Goal: Transaction & Acquisition: Purchase product/service

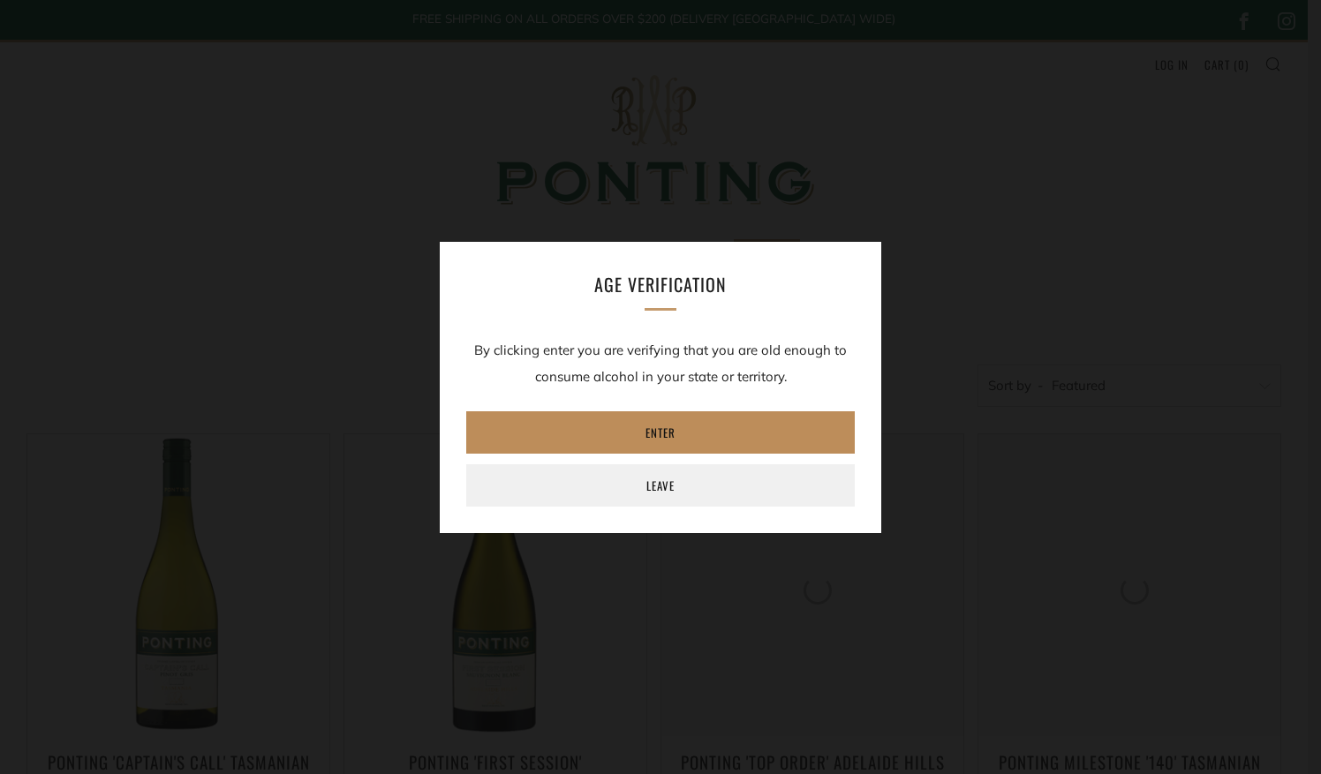
click at [671, 430] on link "Enter" at bounding box center [660, 432] width 388 height 42
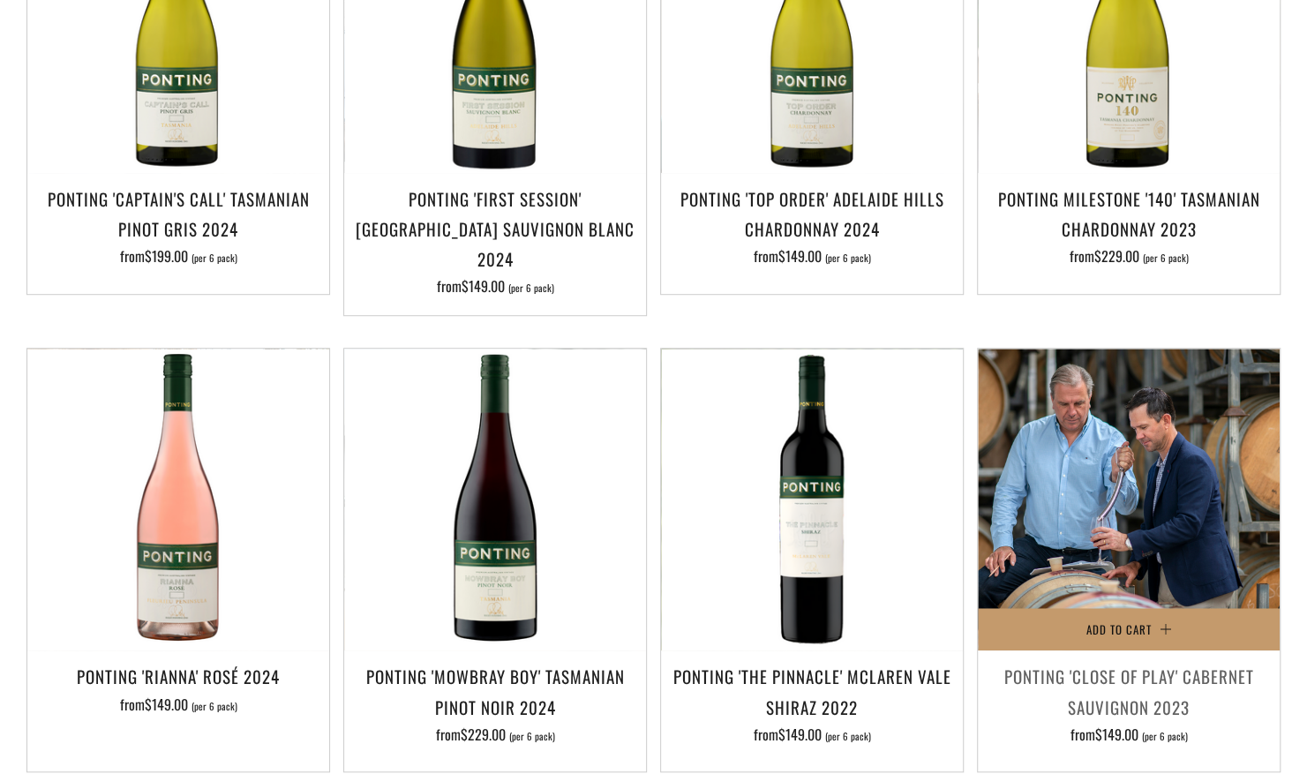
scroll to position [618, 0]
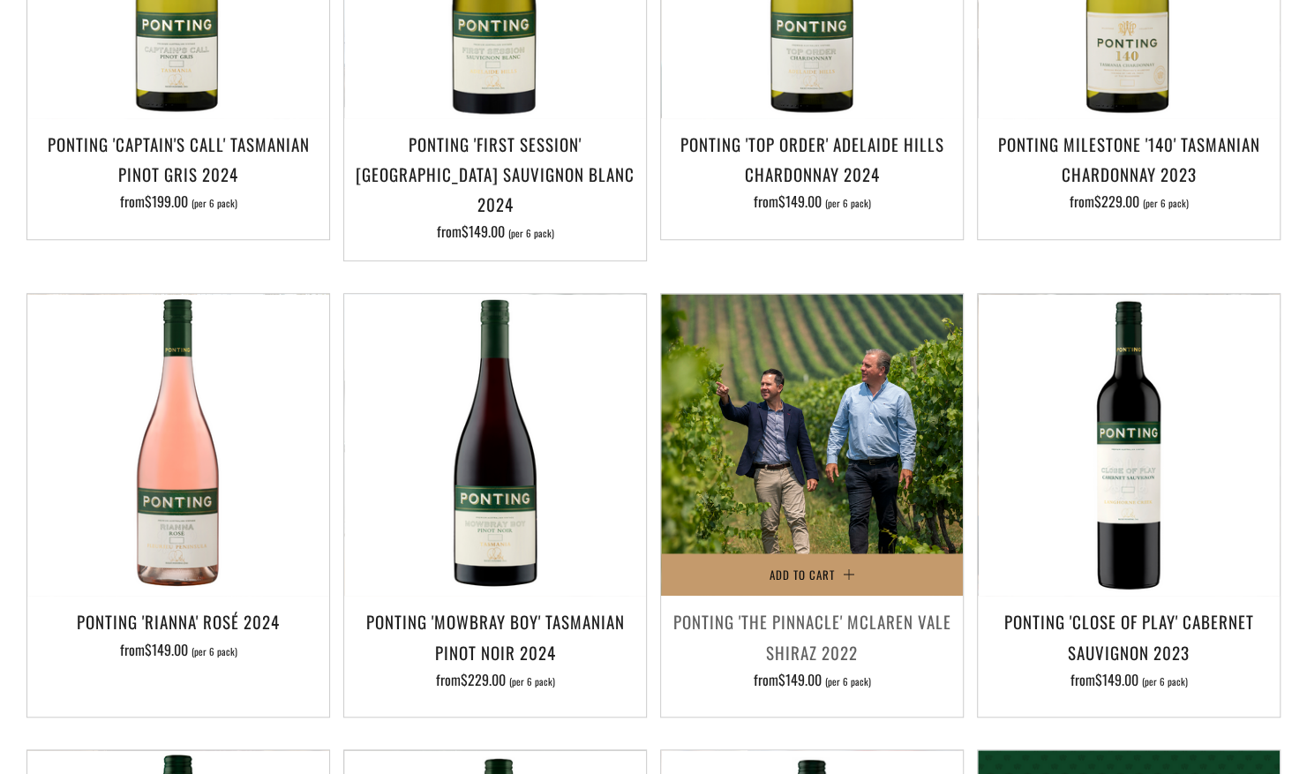
click at [779, 414] on img at bounding box center [812, 445] width 302 height 302
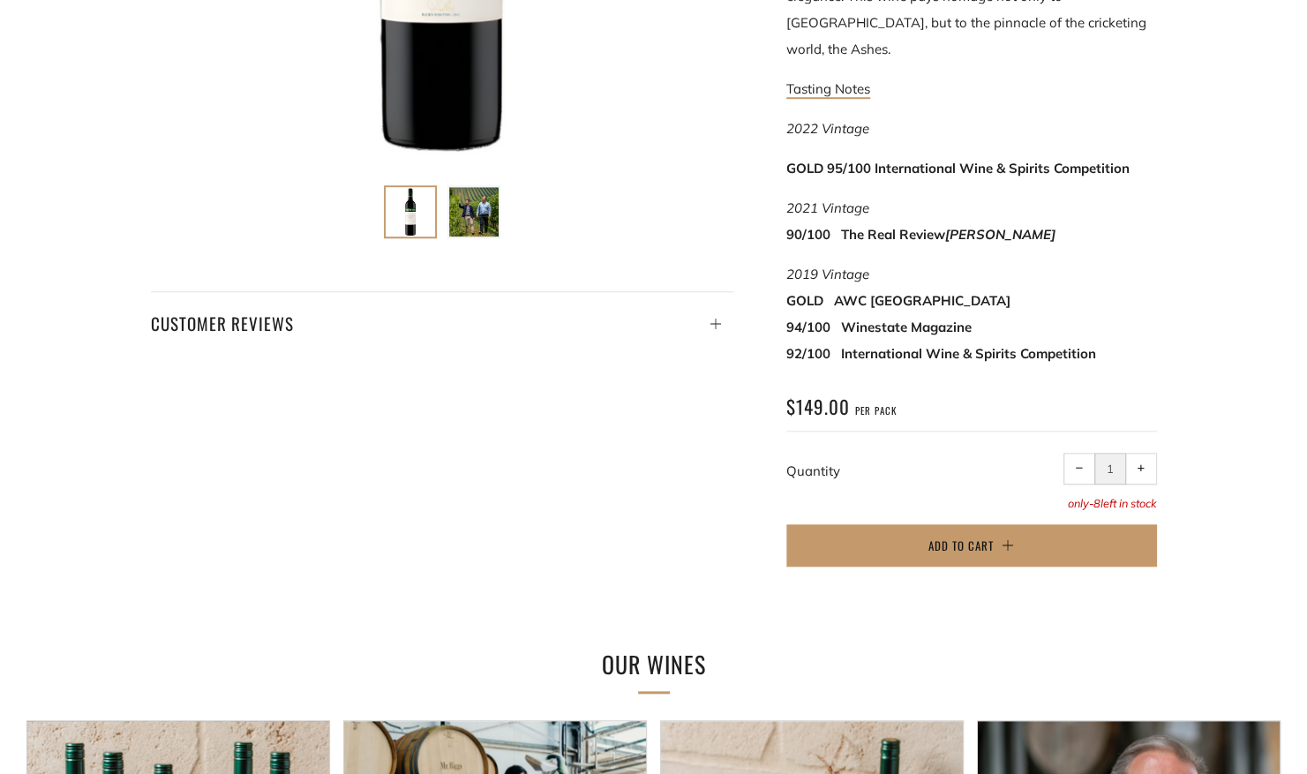
scroll to position [706, 0]
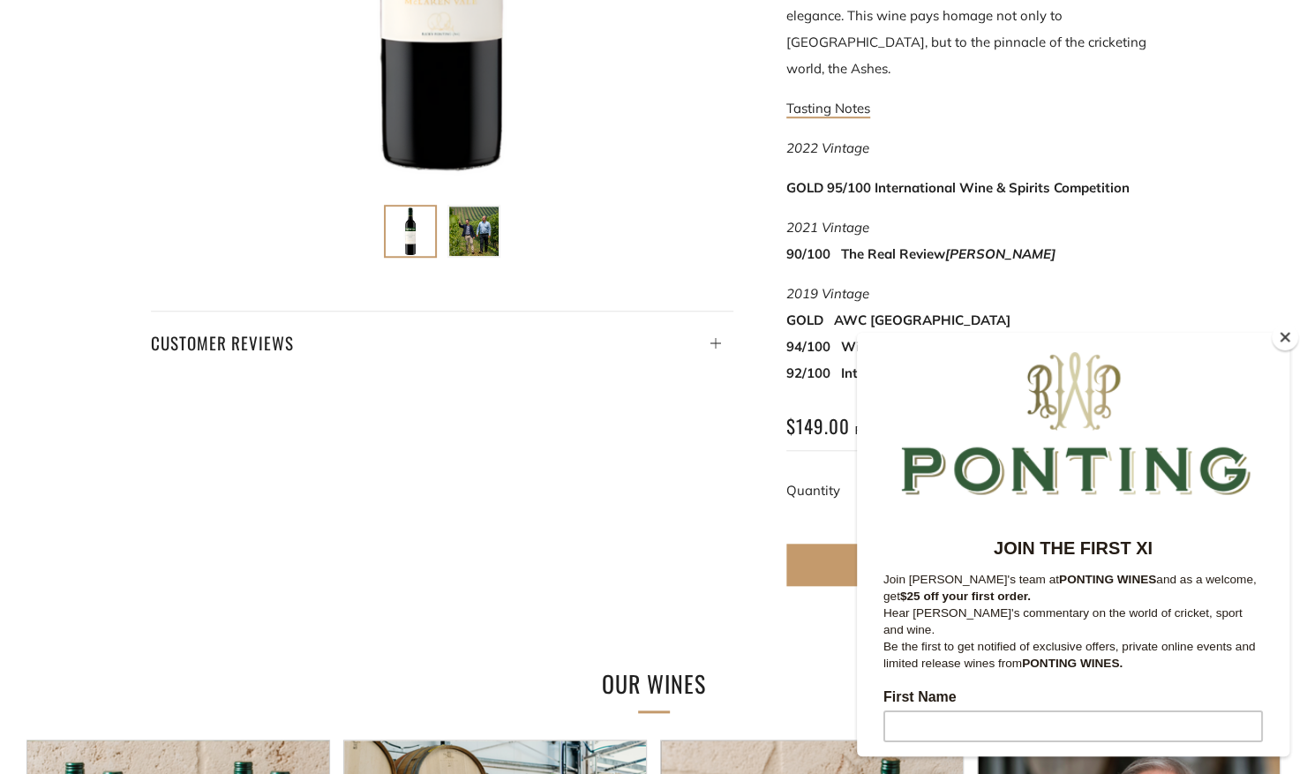
drag, startPoint x: 1278, startPoint y: 343, endPoint x: 134, endPoint y: 0, distance: 1194.3
click at [1278, 343] on button "Close" at bounding box center [1285, 337] width 26 height 26
